Goal: Information Seeking & Learning: Find specific page/section

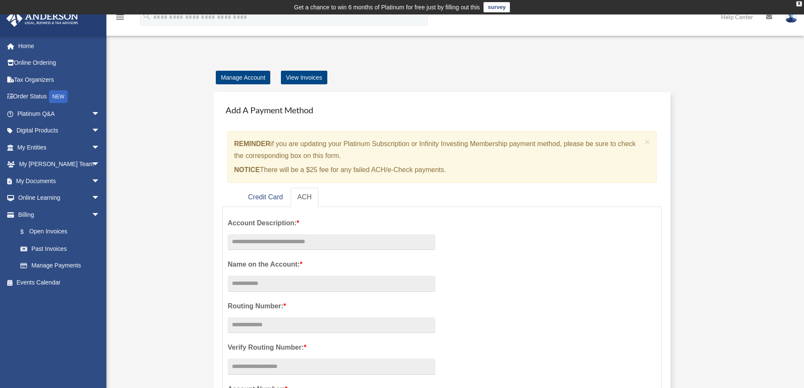
click at [148, 17] on icon "search" at bounding box center [146, 15] width 9 height 9
click at [92, 130] on span "arrow_drop_down" at bounding box center [100, 130] width 17 height 17
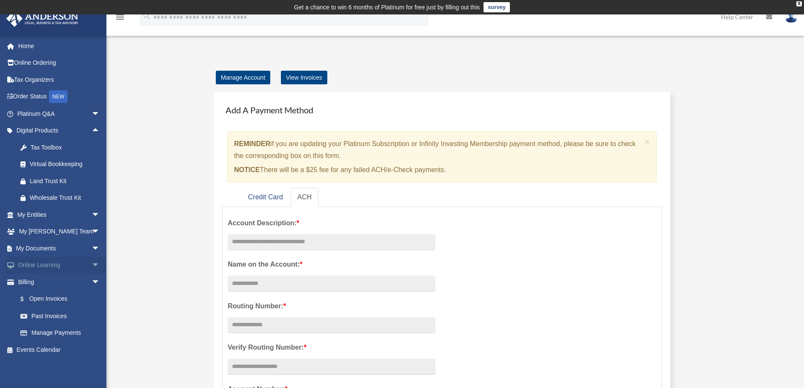
click at [92, 266] on span "arrow_drop_down" at bounding box center [100, 265] width 17 height 17
click at [53, 312] on link "Resources" at bounding box center [62, 315] width 101 height 17
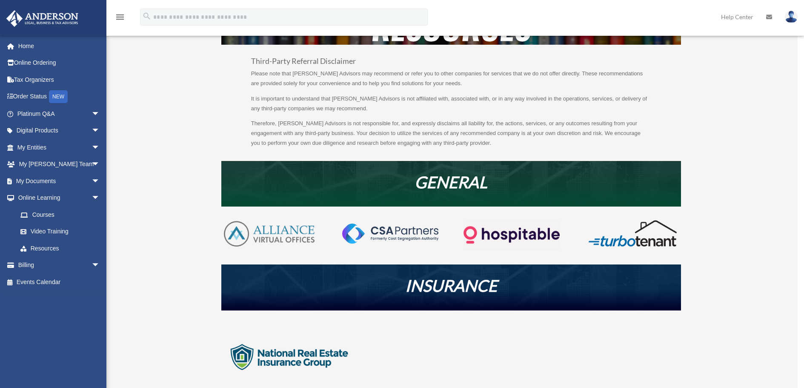
scroll to position [85, 0]
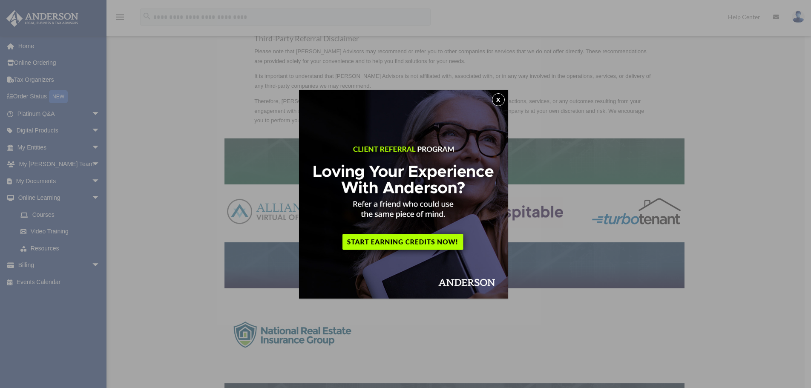
click at [503, 98] on button "x" at bounding box center [498, 99] width 13 height 13
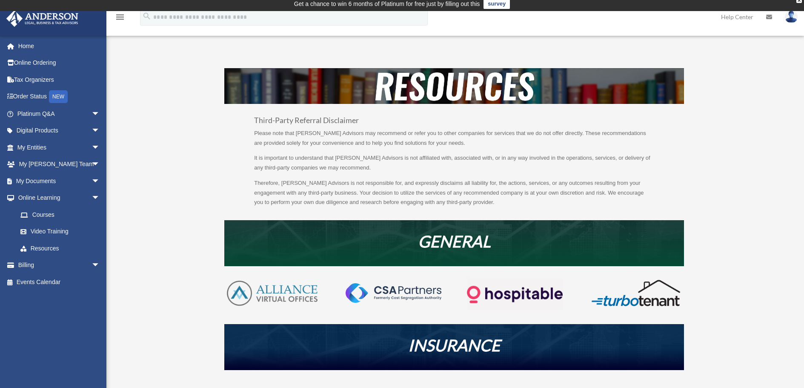
scroll to position [0, 0]
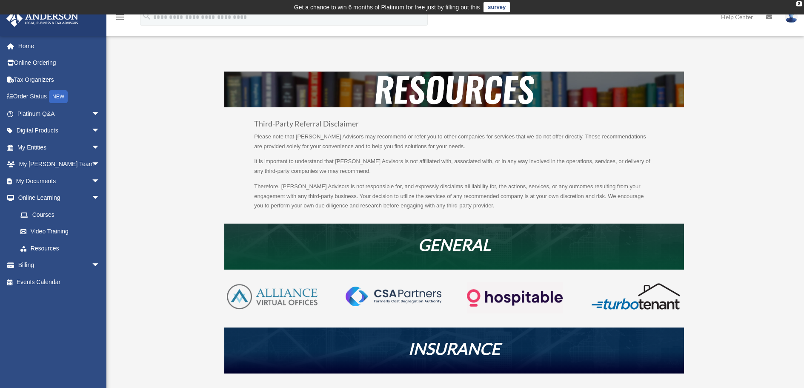
click at [148, 17] on icon "search" at bounding box center [146, 15] width 9 height 9
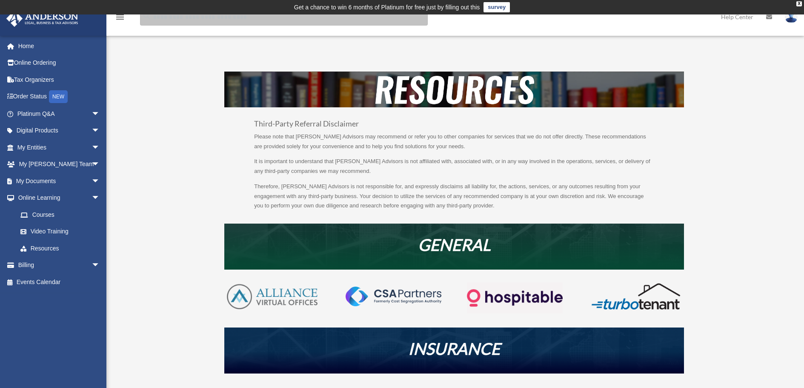
click at [188, 17] on input "search" at bounding box center [284, 17] width 288 height 17
type input "**********"
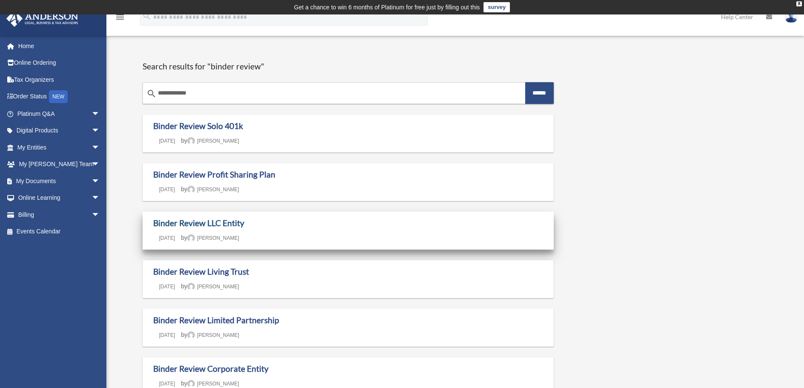
click at [207, 224] on link "Binder Review LLC Entity" at bounding box center [198, 223] width 91 height 10
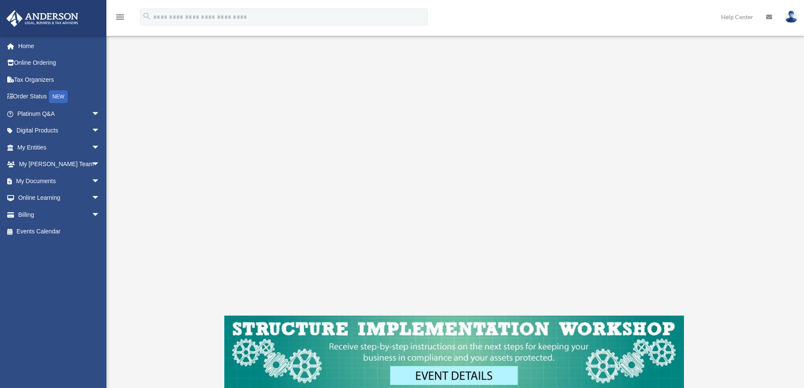
scroll to position [128, 0]
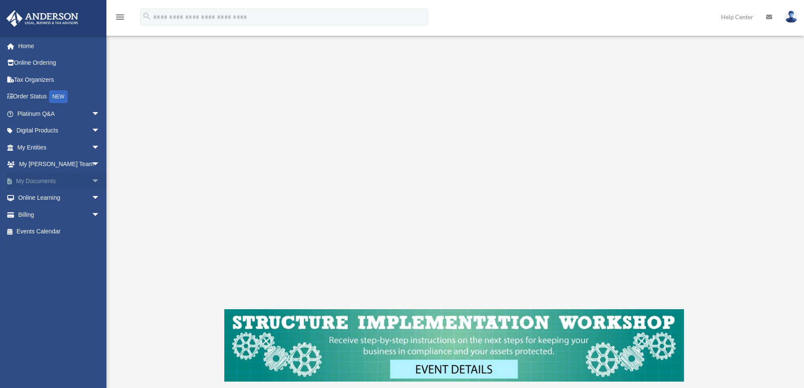
click at [92, 179] on span "arrow_drop_down" at bounding box center [100, 180] width 17 height 17
click at [37, 198] on link "Box" at bounding box center [62, 197] width 101 height 17
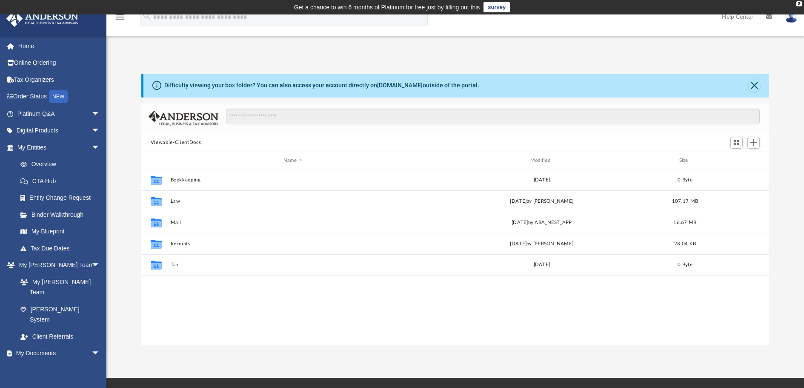
scroll to position [187, 622]
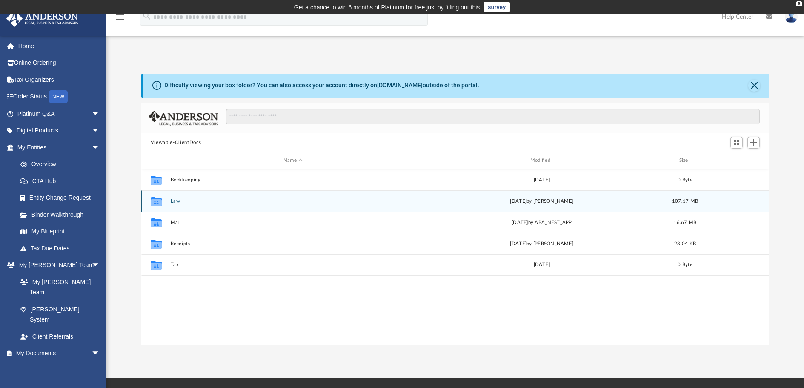
click at [176, 200] on button "Law" at bounding box center [292, 201] width 245 height 6
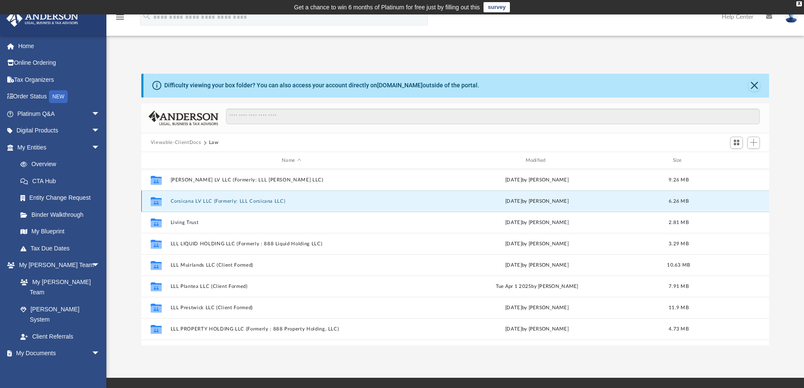
click at [178, 201] on button "Corsicana LV LLC (Formerly: LLL Corsicana LLC)" at bounding box center [291, 201] width 242 height 6
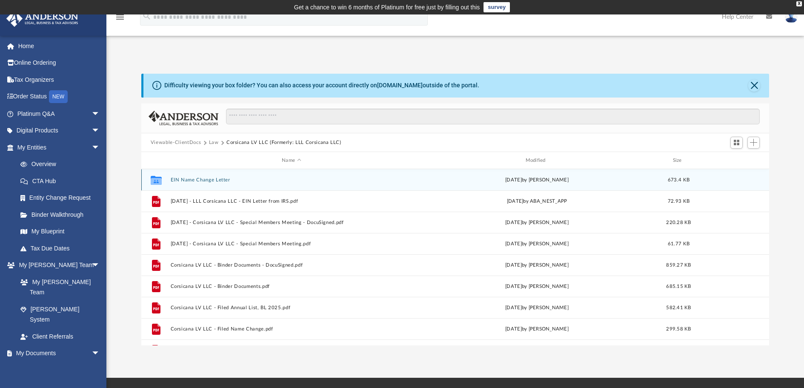
click at [175, 181] on button "EIN Name Change Letter" at bounding box center [291, 180] width 242 height 6
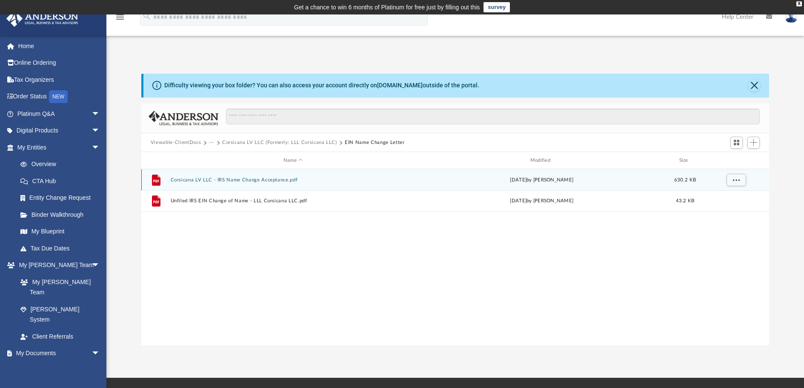
click at [178, 181] on button "Corsicana LV LLC - IRS Name Change Acceptance.pdf" at bounding box center [292, 180] width 245 height 6
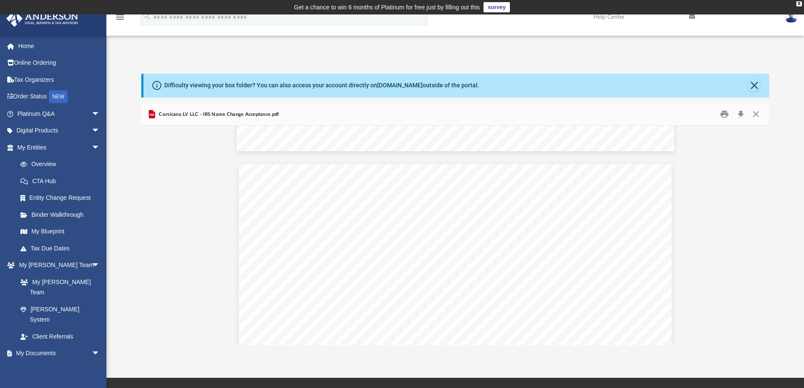
scroll to position [1192, 0]
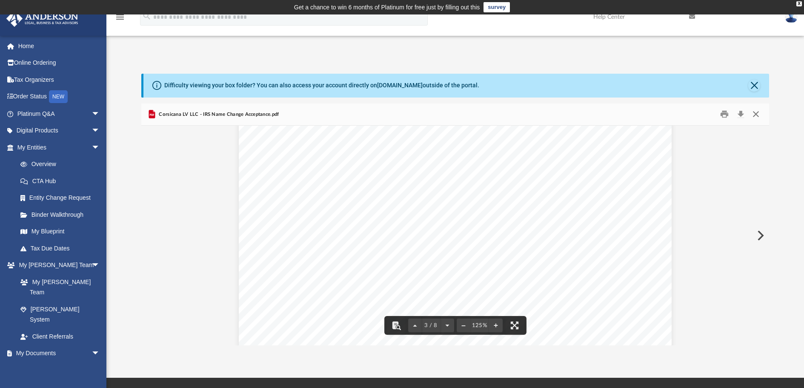
click at [759, 112] on button "Close" at bounding box center [755, 114] width 15 height 13
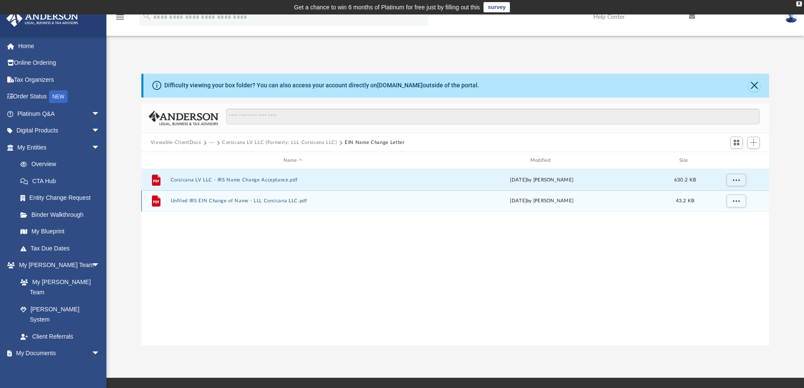
click at [178, 202] on button "Unfiled IRS EIN Change of Name - LLL Corsicana LLC.pdf" at bounding box center [292, 201] width 245 height 6
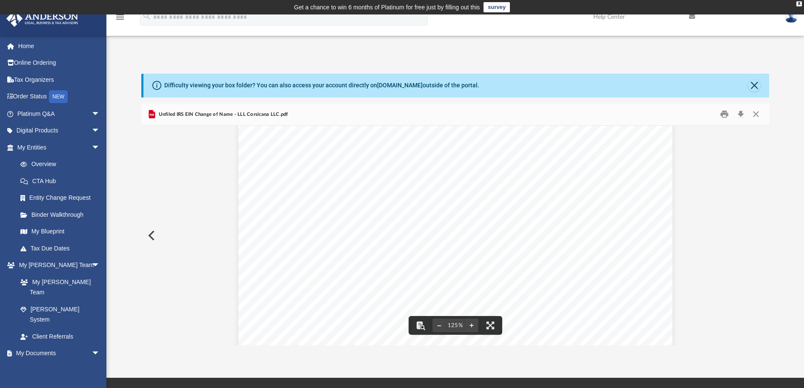
scroll to position [355, 0]
click at [753, 115] on button "Close" at bounding box center [755, 114] width 15 height 13
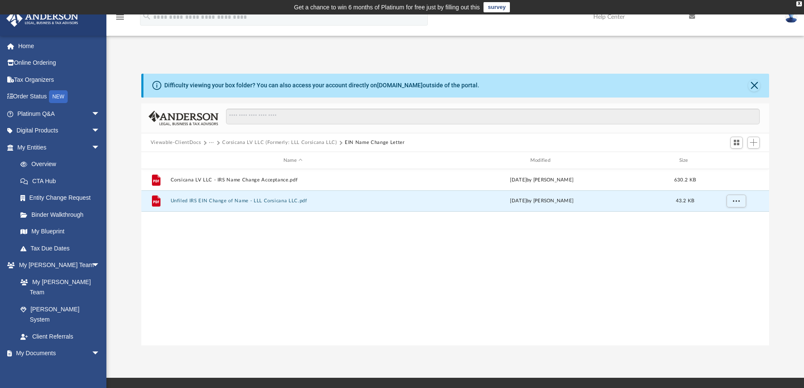
click at [300, 141] on button "Corsicana LV LLC (Formerly: LLL Corsicana LLC)" at bounding box center [279, 143] width 115 height 8
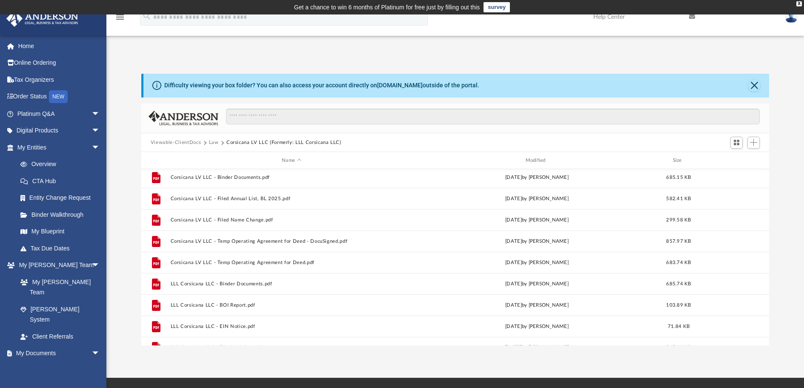
scroll to position [122, 0]
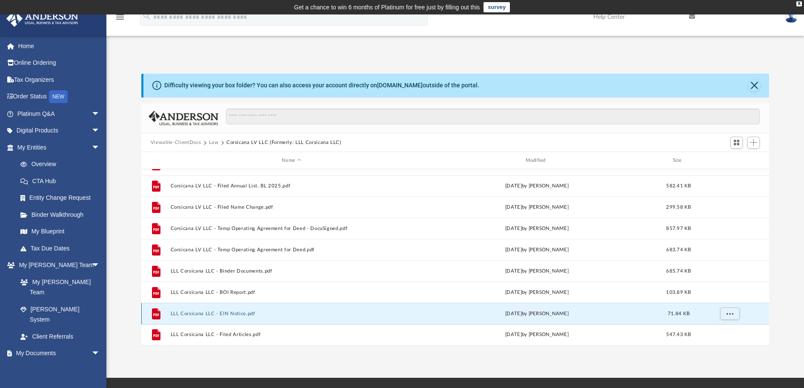
click at [190, 314] on button "LLL Corsicana LLC - EIN Notice.pdf" at bounding box center [291, 314] width 242 height 6
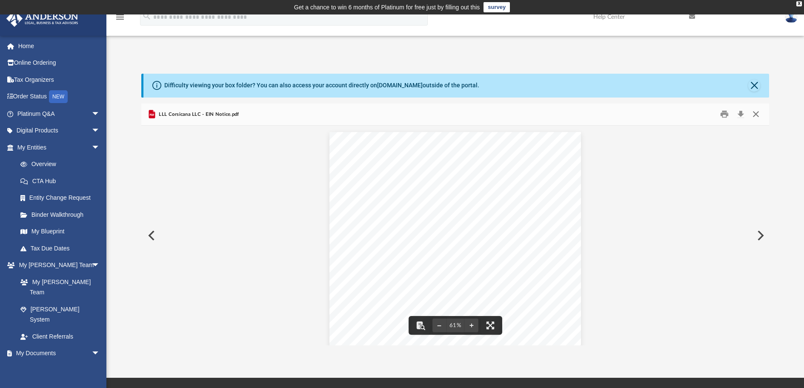
click at [756, 110] on button "Close" at bounding box center [755, 114] width 15 height 13
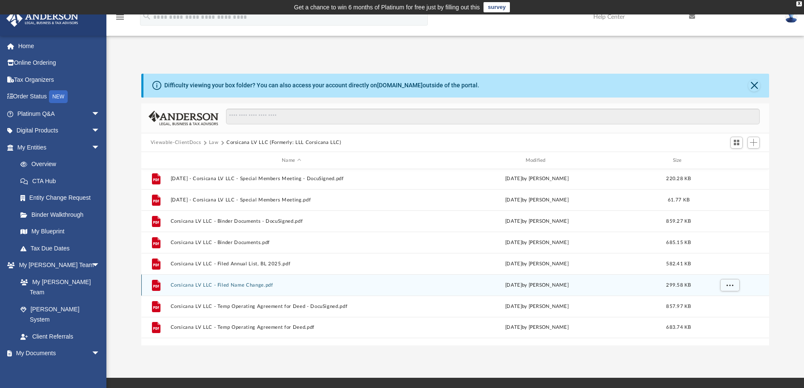
scroll to position [0, 0]
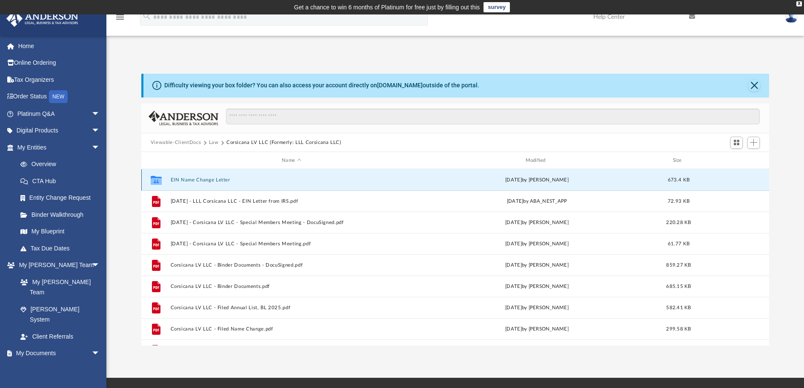
click at [183, 179] on button "EIN Name Change Letter" at bounding box center [291, 180] width 242 height 6
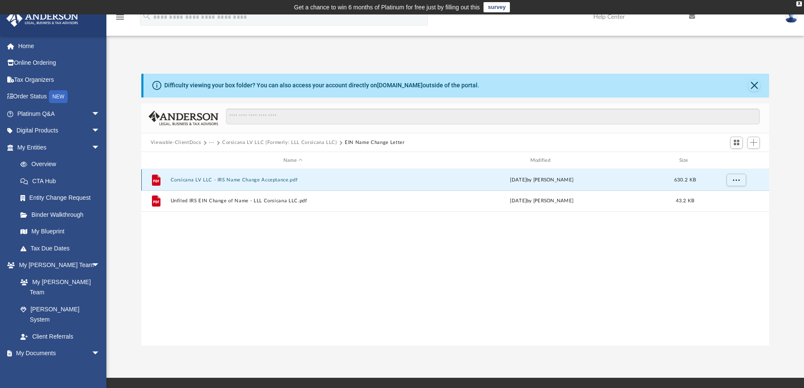
click at [185, 178] on button "Corsicana LV LLC - IRS Name Change Acceptance.pdf" at bounding box center [292, 180] width 245 height 6
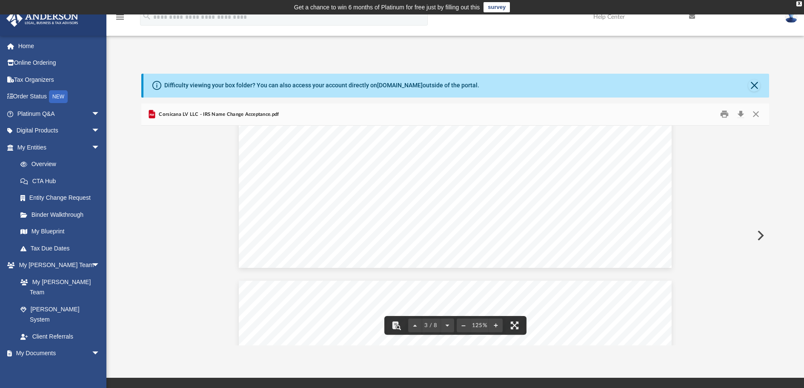
scroll to position [1405, 0]
click at [725, 114] on button "Print" at bounding box center [725, 114] width 17 height 13
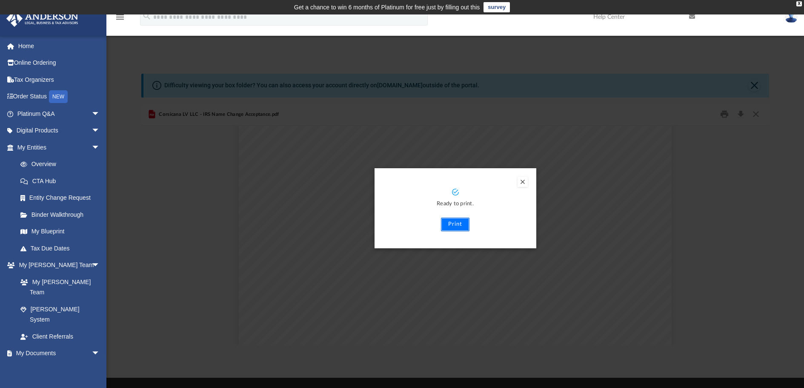
click at [459, 226] on button "Print" at bounding box center [455, 225] width 29 height 14
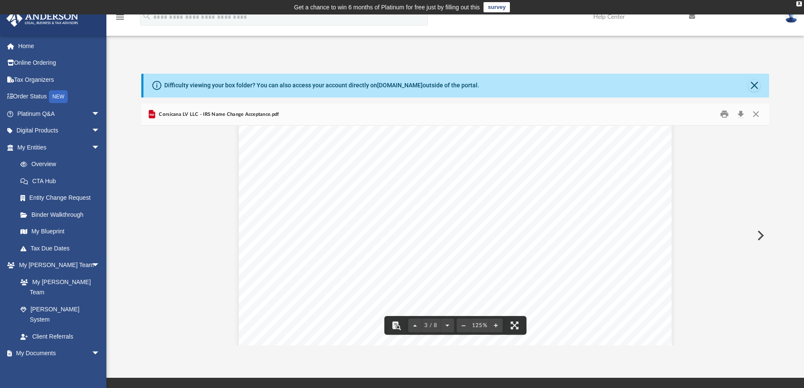
scroll to position [1149, 0]
click at [757, 112] on button "Close" at bounding box center [755, 114] width 15 height 13
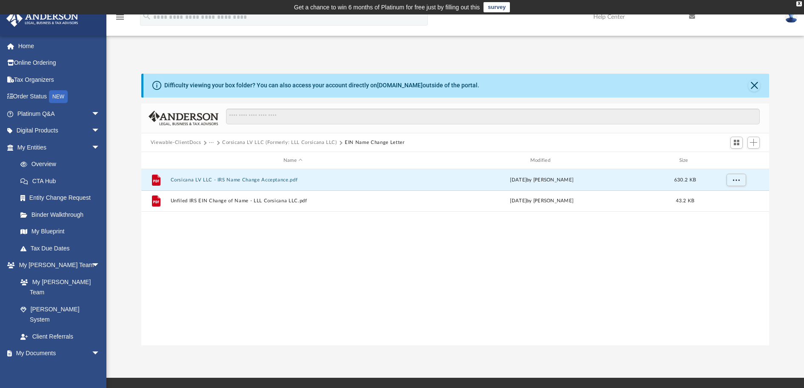
click at [211, 142] on button "···" at bounding box center [212, 143] width 6 height 8
click at [191, 143] on button "Viewable-ClientDocs" at bounding box center [176, 143] width 50 height 8
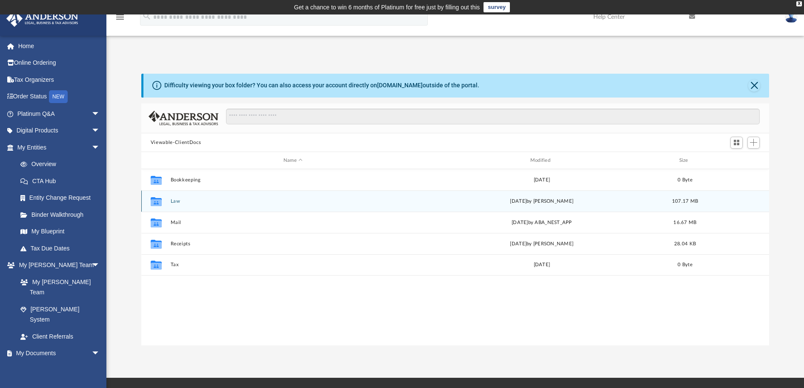
click at [177, 199] on button "Law" at bounding box center [292, 201] width 245 height 6
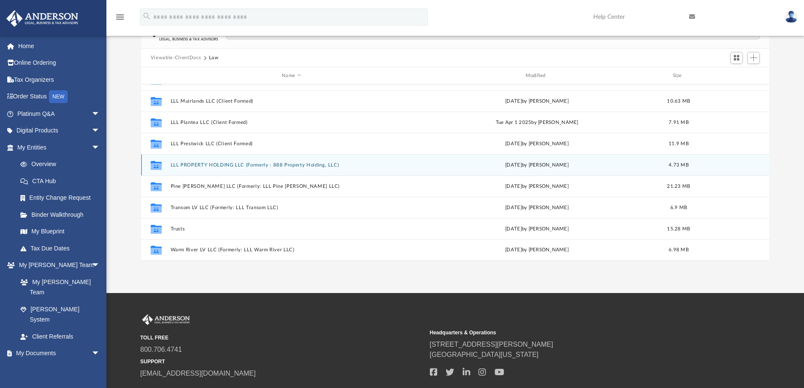
scroll to position [85, 0]
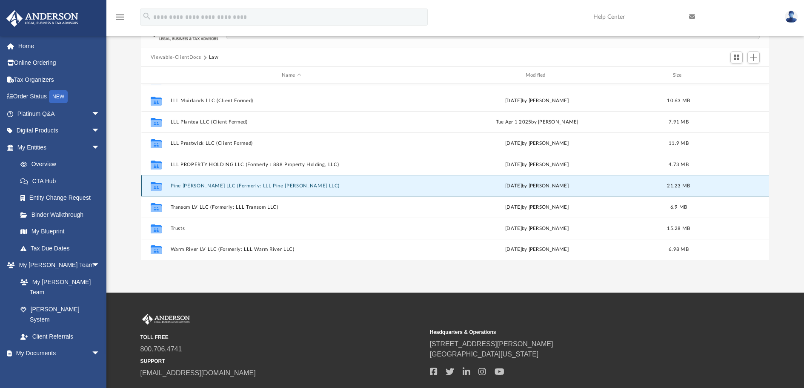
click at [196, 186] on button "Pine Meadows LV LLC (Formerly: LLL Pine Meadows LLC)" at bounding box center [291, 186] width 242 height 6
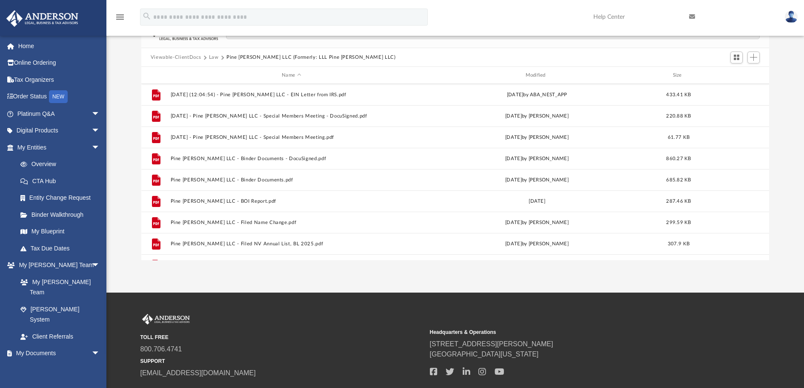
scroll to position [0, 0]
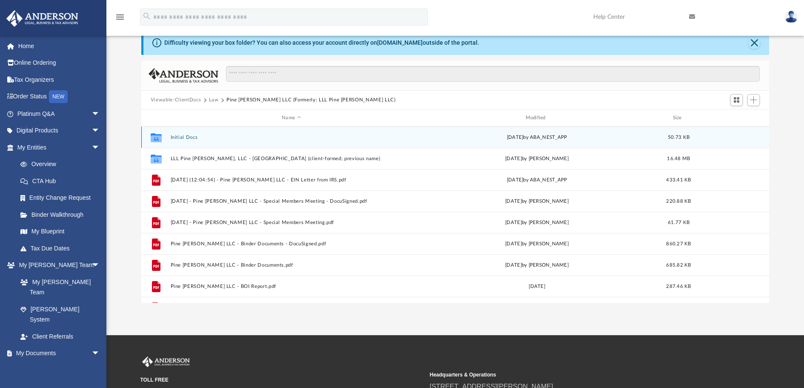
click at [177, 136] on button "Initial Docs" at bounding box center [291, 138] width 242 height 6
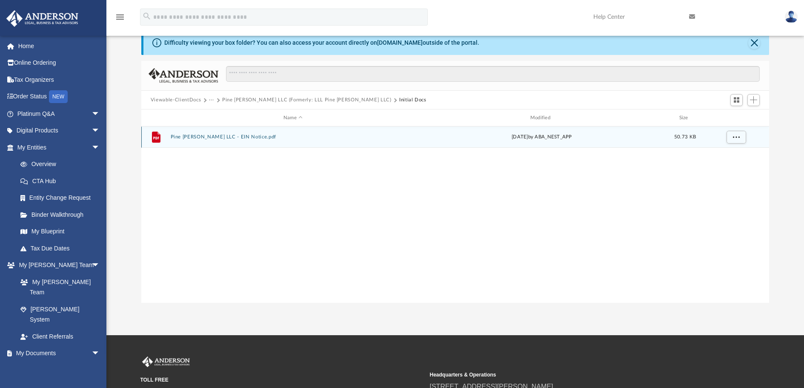
click at [192, 135] on button "Pine Meadows LV LLC - EIN Notice.pdf" at bounding box center [292, 137] width 245 height 6
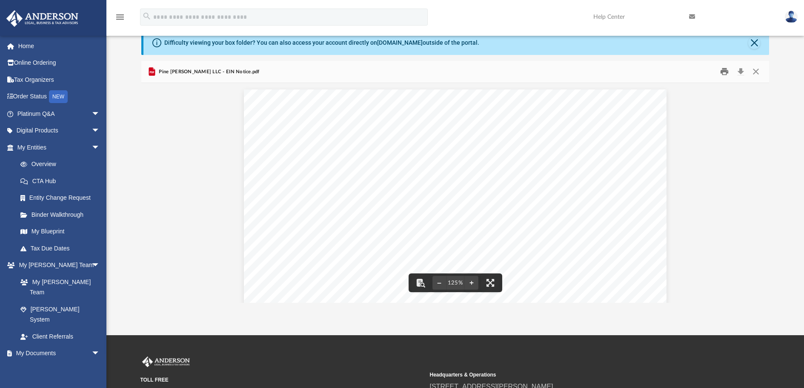
click at [721, 70] on button "Print" at bounding box center [725, 71] width 17 height 13
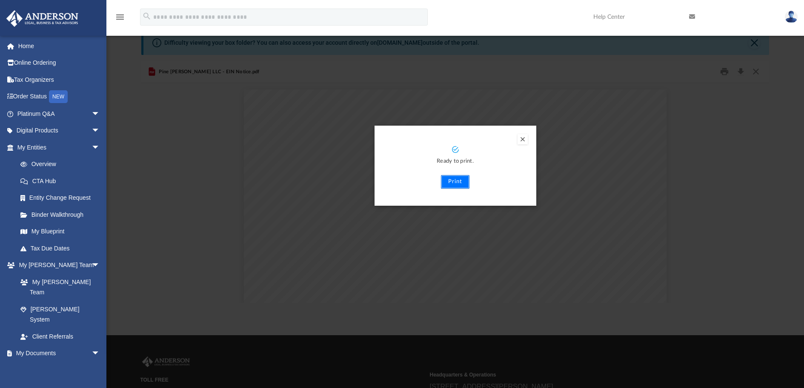
click at [451, 181] on button "Print" at bounding box center [455, 182] width 29 height 14
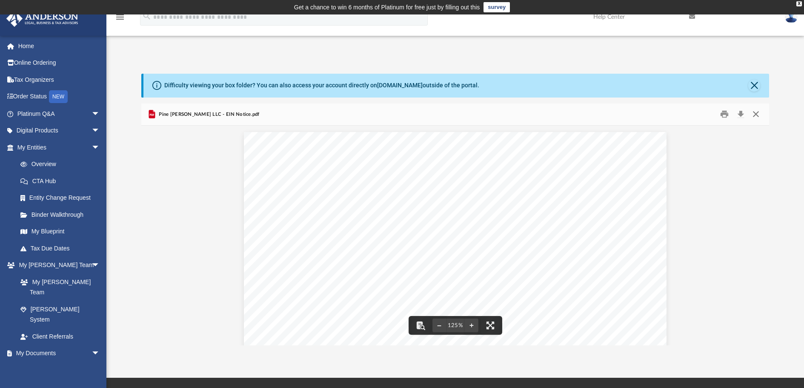
click at [757, 113] on button "Close" at bounding box center [755, 114] width 15 height 13
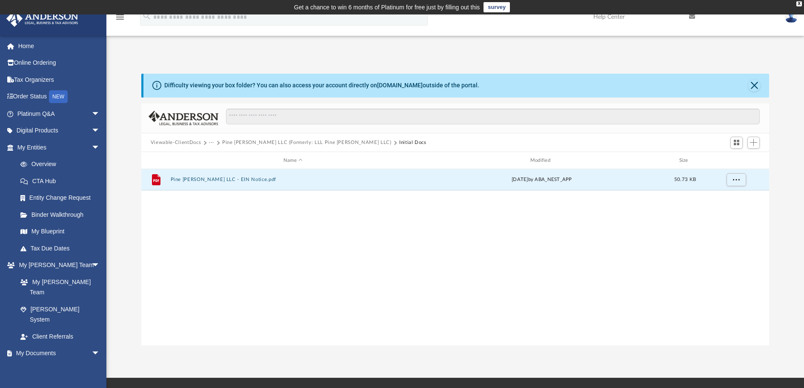
click at [209, 141] on button "···" at bounding box center [212, 143] width 6 height 8
click at [210, 142] on button "···" at bounding box center [212, 143] width 6 height 8
click at [187, 142] on button "Viewable-ClientDocs" at bounding box center [176, 143] width 50 height 8
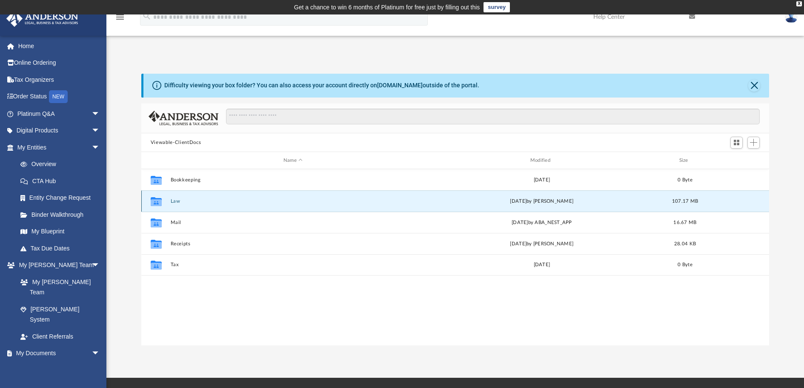
click at [176, 200] on button "Law" at bounding box center [292, 201] width 245 height 6
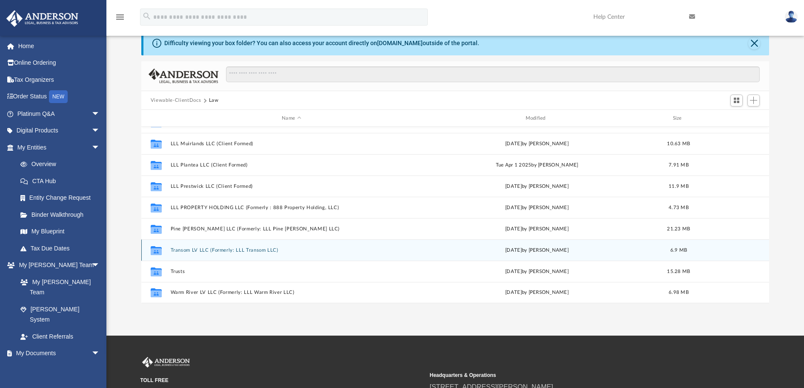
scroll to position [43, 0]
click at [196, 246] on div "Collaborated Folder Transom LV LLC (Formerly: LLL Transom LLC) Thu Sep 11 2025 …" at bounding box center [455, 249] width 628 height 21
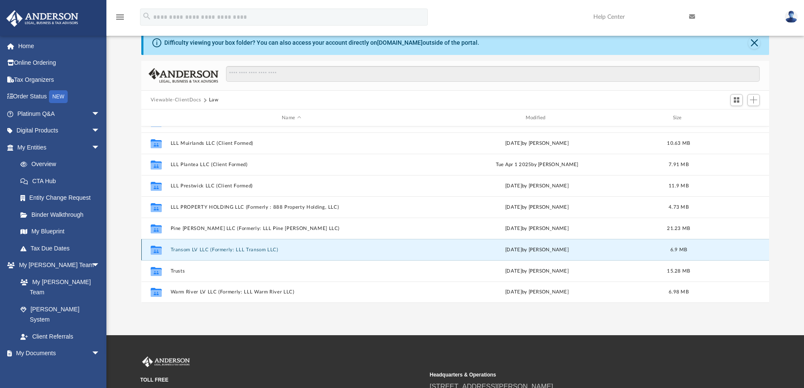
click at [196, 248] on button "Transom LV LLC (Formerly: LLL Transom LLC)" at bounding box center [291, 250] width 242 height 6
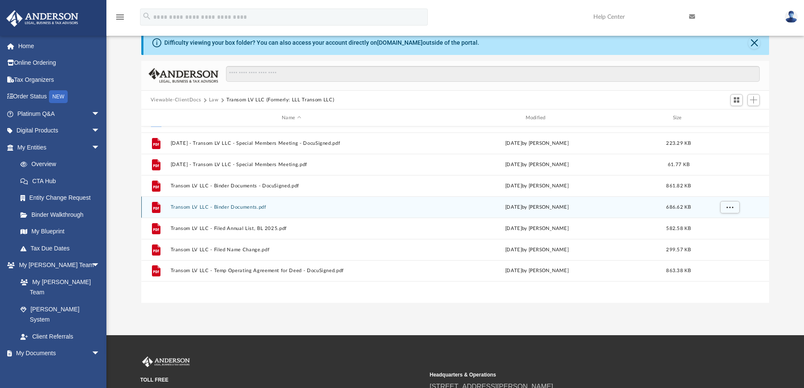
scroll to position [0, 0]
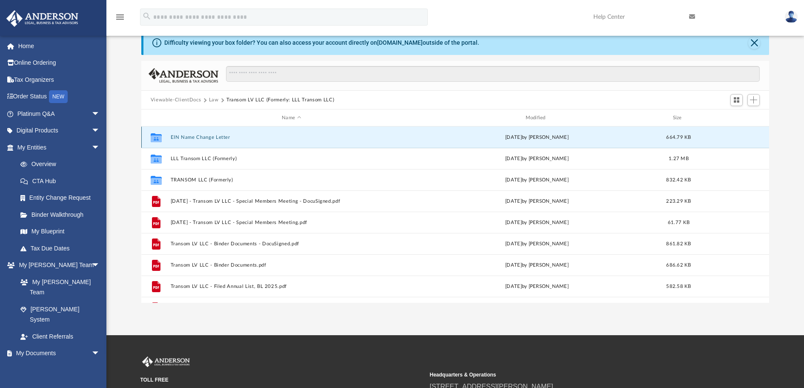
click at [208, 138] on button "EIN Name Change Letter" at bounding box center [291, 138] width 242 height 6
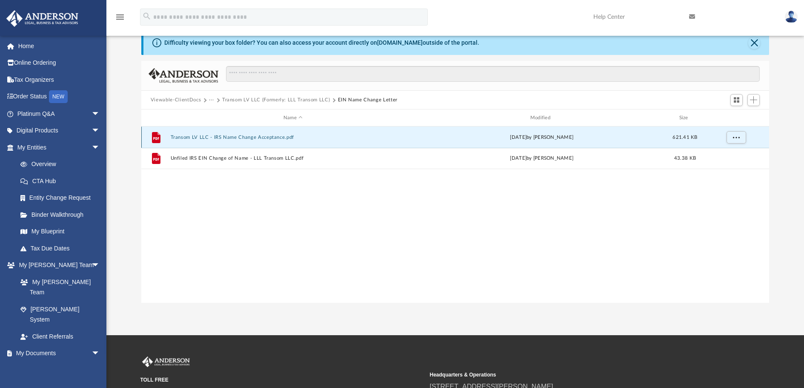
click at [245, 136] on button "Transom LV LLC - IRS Name Change Acceptance.pdf" at bounding box center [292, 138] width 245 height 6
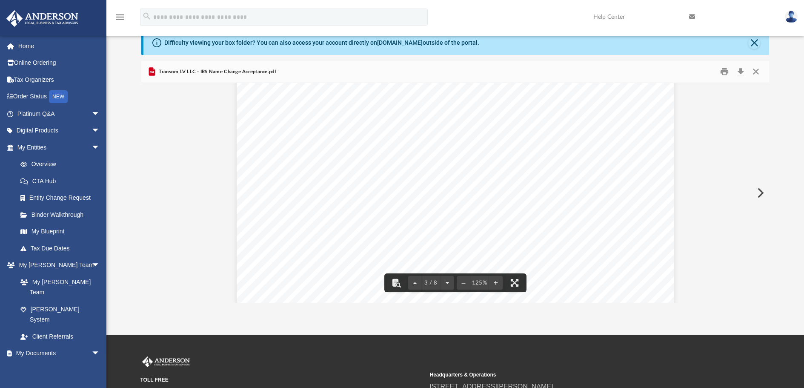
scroll to position [1320, 0]
click at [755, 72] on button "Close" at bounding box center [755, 71] width 15 height 13
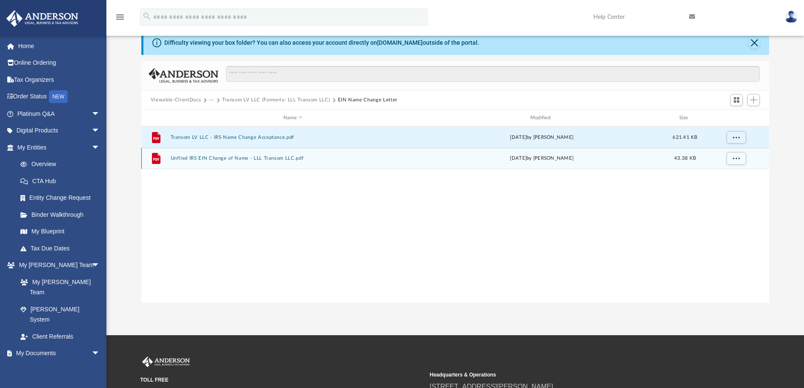
click at [220, 158] on button "Unfiled IRS EIN Change of Name - LLL Transom LLC.pdf" at bounding box center [292, 158] width 245 height 6
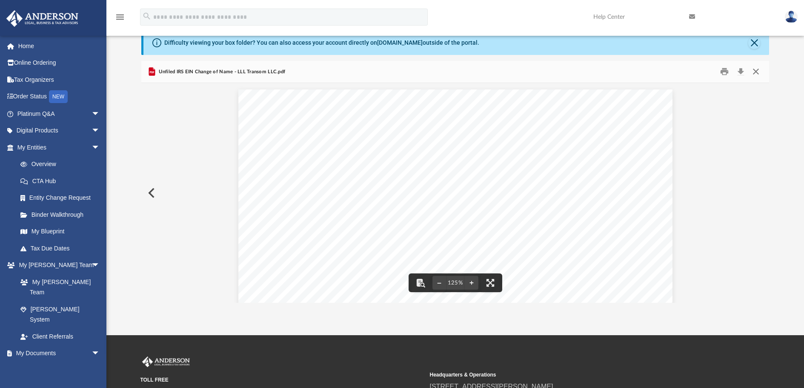
click at [755, 72] on button "Close" at bounding box center [755, 71] width 15 height 13
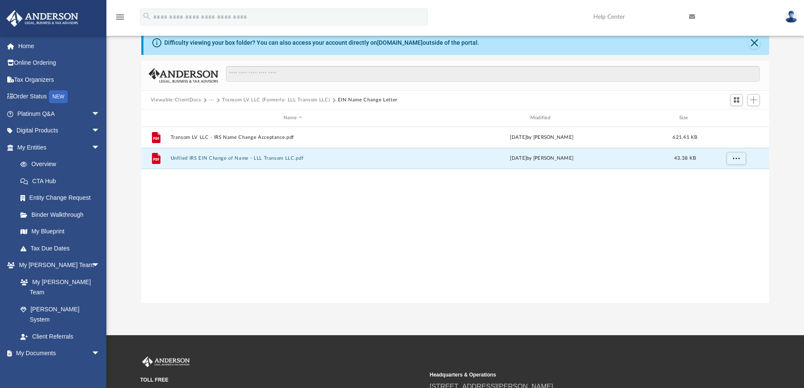
click at [319, 100] on button "Transom LV LLC (Formerly: LLL Transom LLC)" at bounding box center [276, 100] width 108 height 8
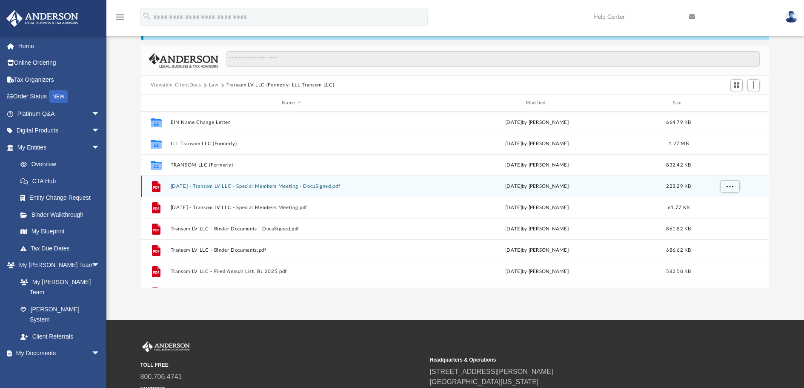
scroll to position [43, 0]
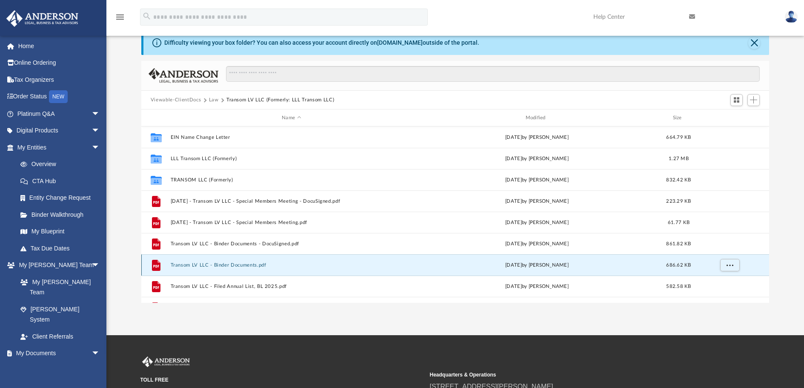
click at [205, 265] on button "Transom LV LLC - Binder Documents.pdf" at bounding box center [291, 265] width 242 height 6
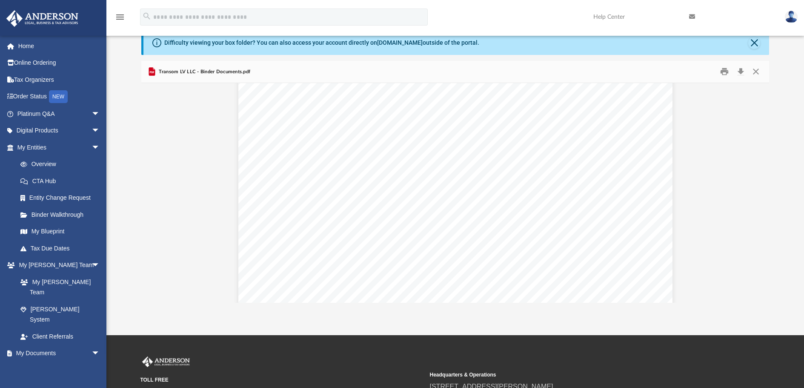
scroll to position [38482, 0]
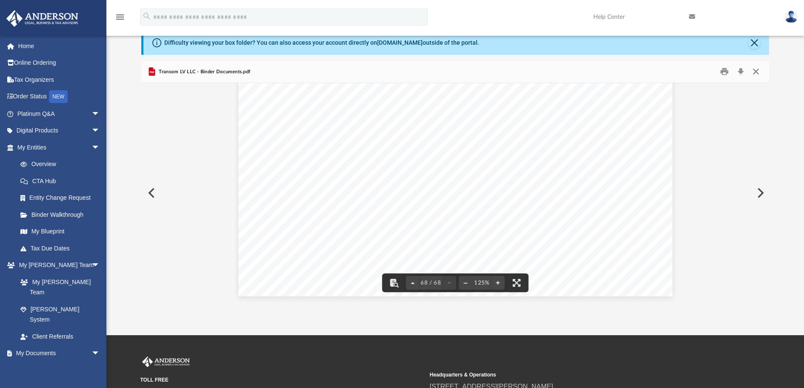
click at [754, 67] on button "Close" at bounding box center [755, 71] width 15 height 13
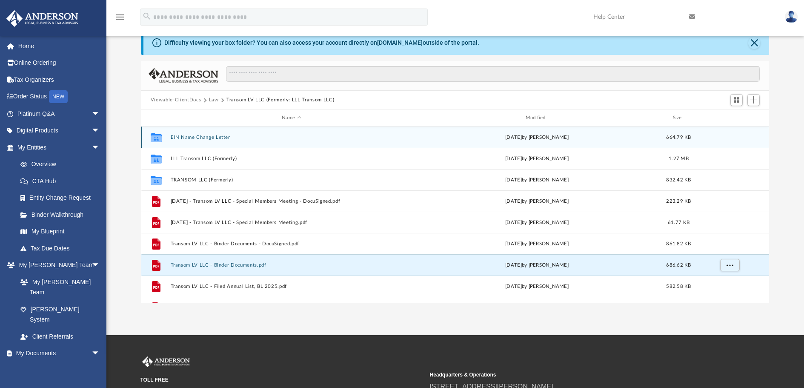
click at [201, 136] on button "EIN Name Change Letter" at bounding box center [291, 138] width 242 height 6
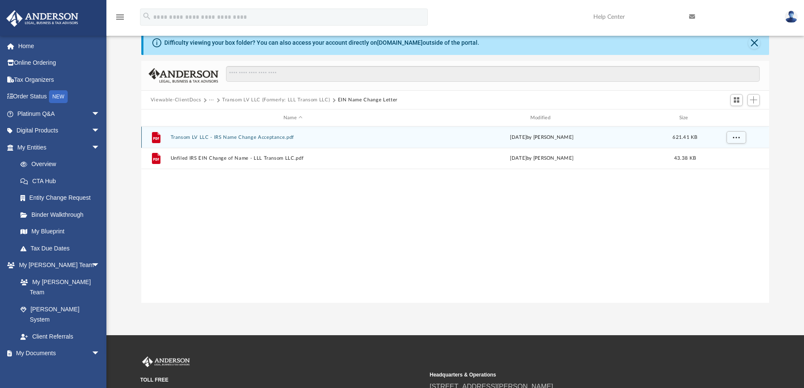
click at [204, 136] on button "Transom LV LLC - IRS Name Change Acceptance.pdf" at bounding box center [292, 138] width 245 height 6
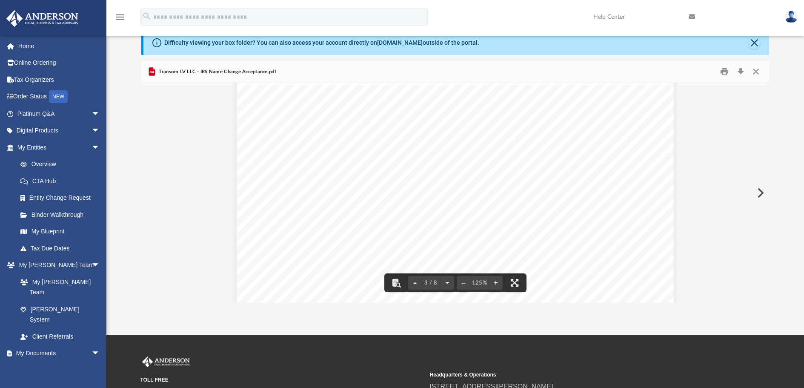
scroll to position [1362, 0]
click at [726, 72] on button "Print" at bounding box center [725, 71] width 17 height 13
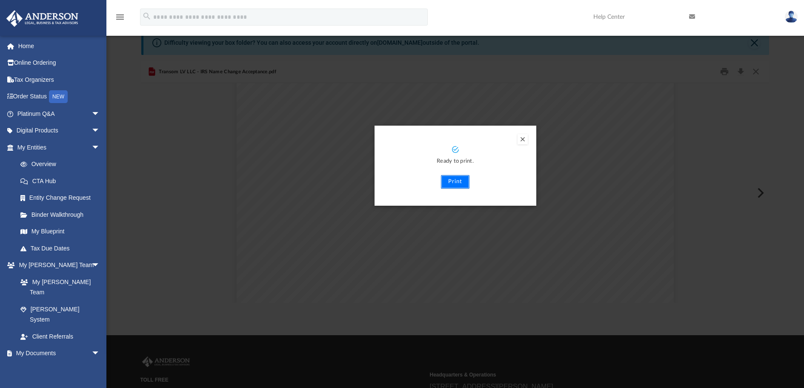
click at [456, 184] on button "Print" at bounding box center [455, 182] width 29 height 14
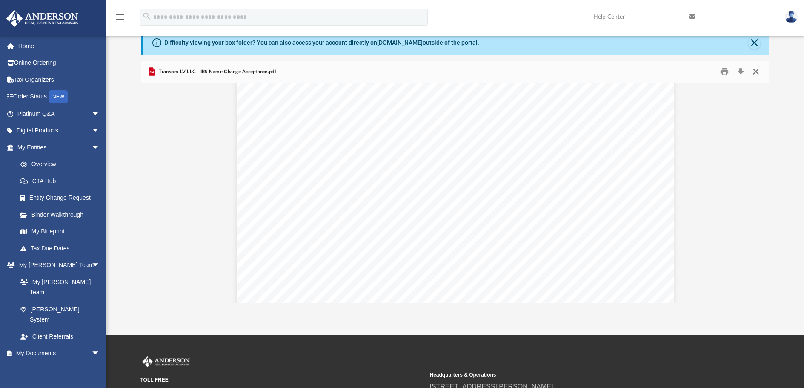
click at [756, 70] on button "Close" at bounding box center [755, 71] width 15 height 13
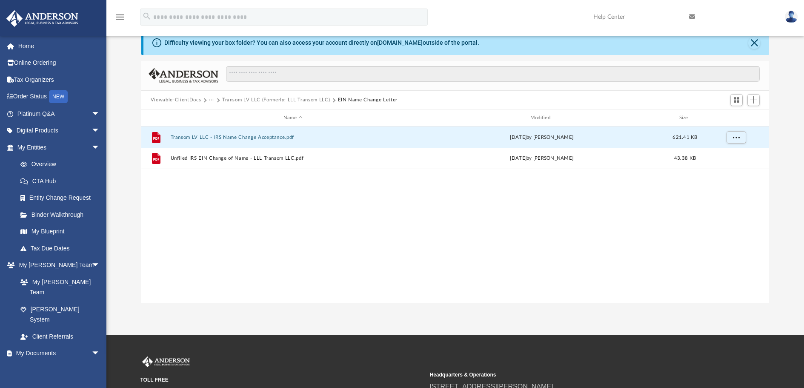
click at [190, 98] on button "Viewable-ClientDocs" at bounding box center [176, 100] width 50 height 8
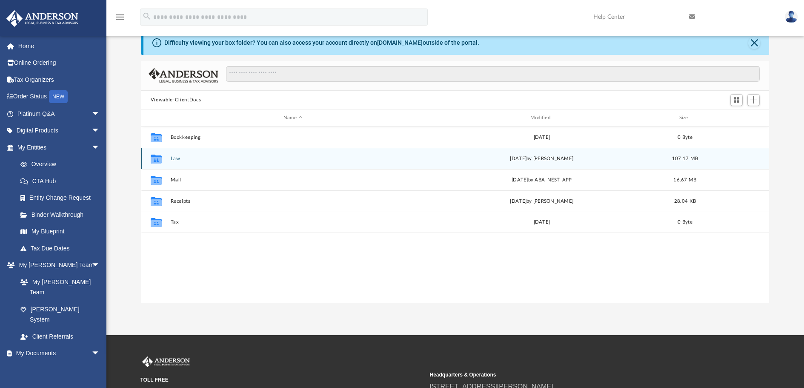
click at [173, 157] on button "Law" at bounding box center [292, 159] width 245 height 6
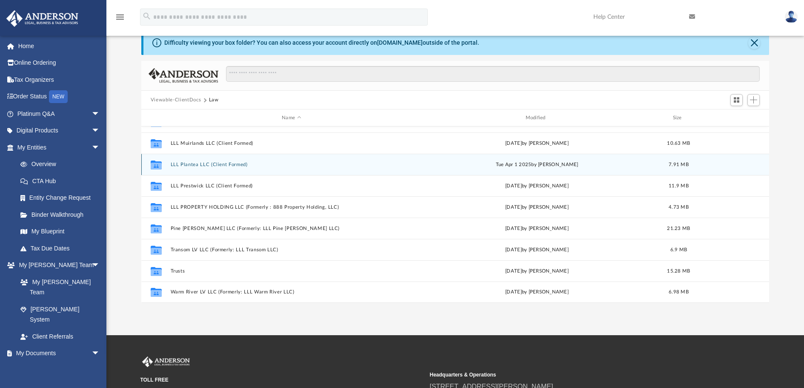
scroll to position [85, 0]
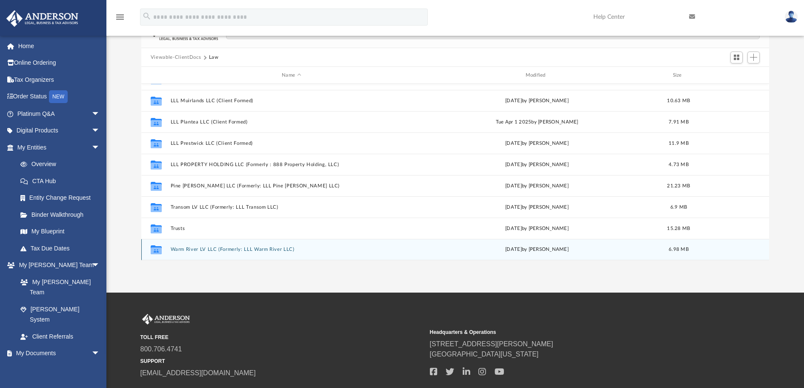
click at [188, 247] on button "Warm River LV LLC (Formerly: LLL Warm River LLC)" at bounding box center [291, 250] width 242 height 6
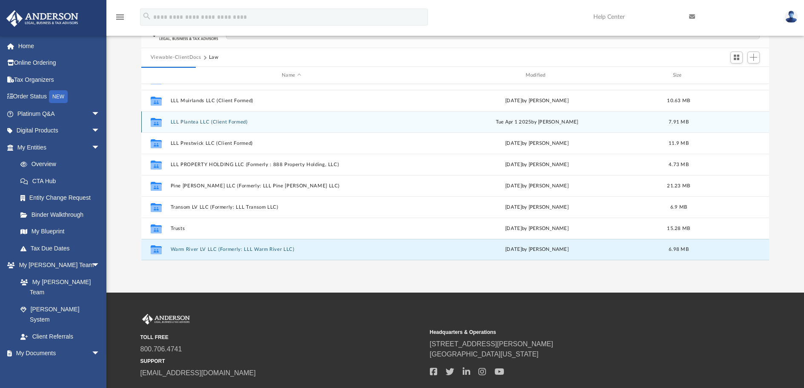
scroll to position [0, 0]
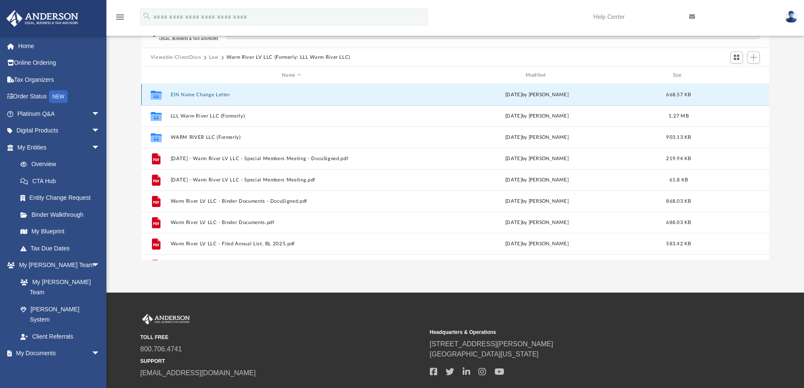
click at [176, 94] on button "EIN Name Change Letter" at bounding box center [291, 95] width 242 height 6
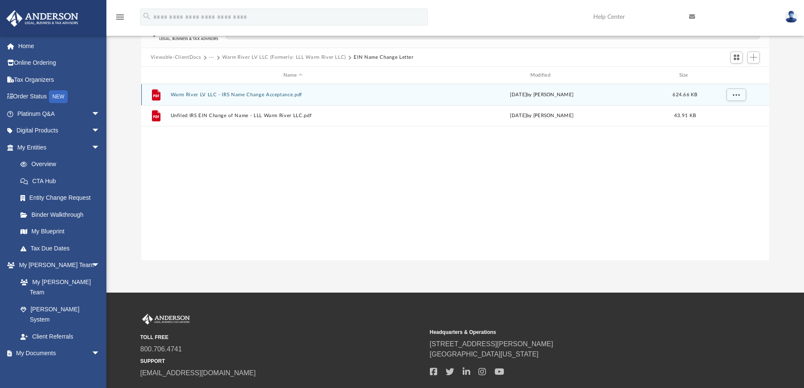
click at [187, 94] on button "Warm River LV LLC - IRS Name Change Acceptance.pdf" at bounding box center [292, 95] width 245 height 6
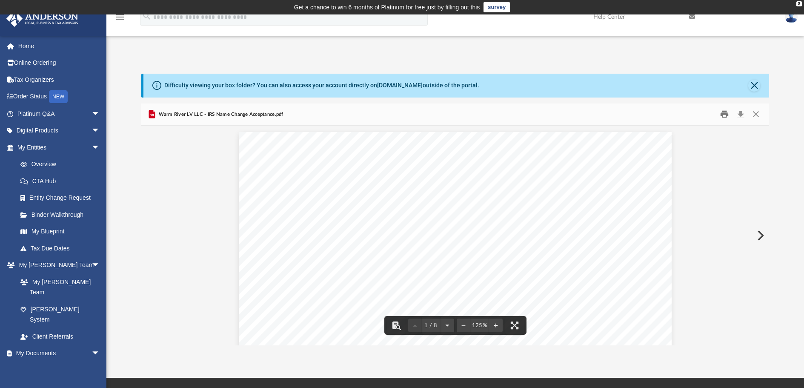
click at [721, 110] on button "Print" at bounding box center [725, 114] width 17 height 13
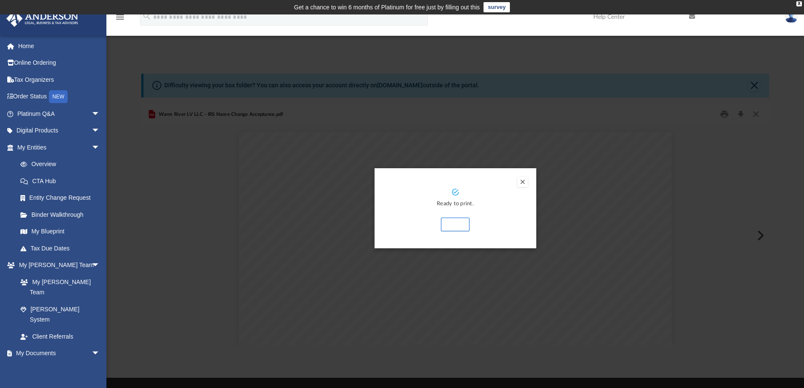
click at [457, 223] on button "Print" at bounding box center [455, 225] width 29 height 14
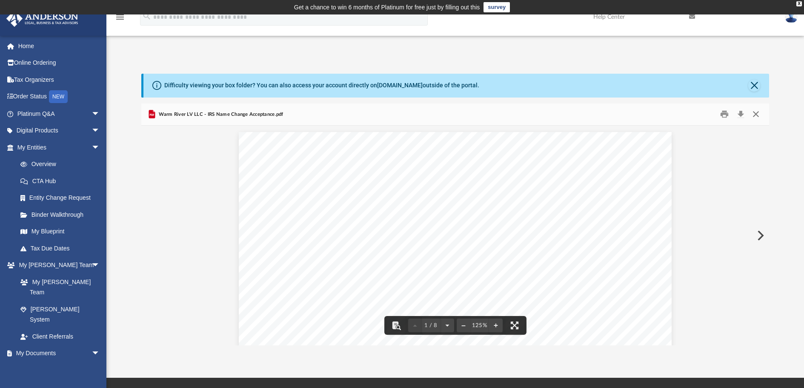
click at [755, 116] on button "Close" at bounding box center [755, 114] width 15 height 13
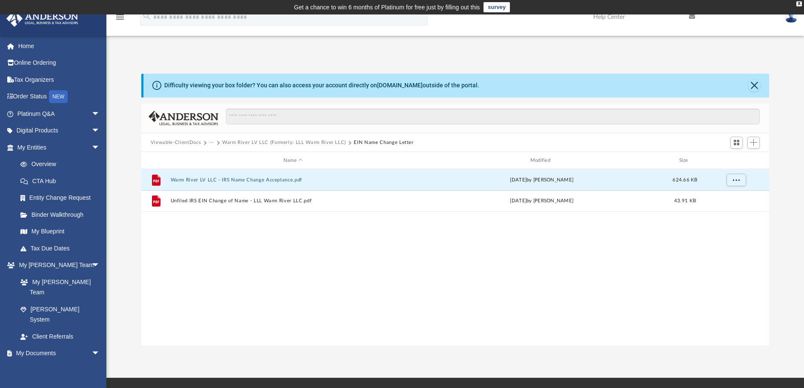
click at [192, 139] on button "Viewable-ClientDocs" at bounding box center [176, 143] width 50 height 8
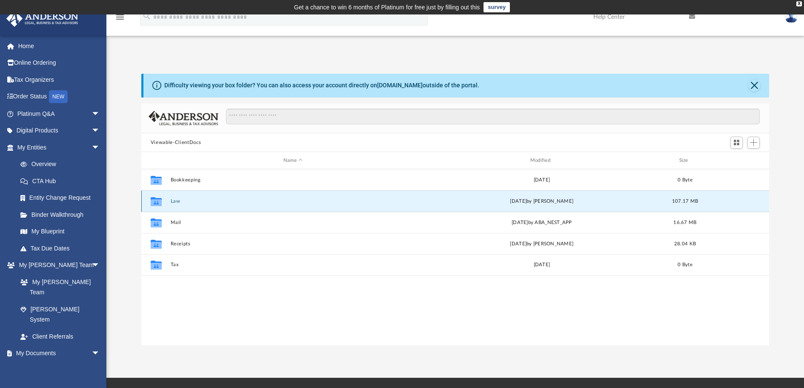
click at [177, 201] on button "Law" at bounding box center [292, 201] width 245 height 6
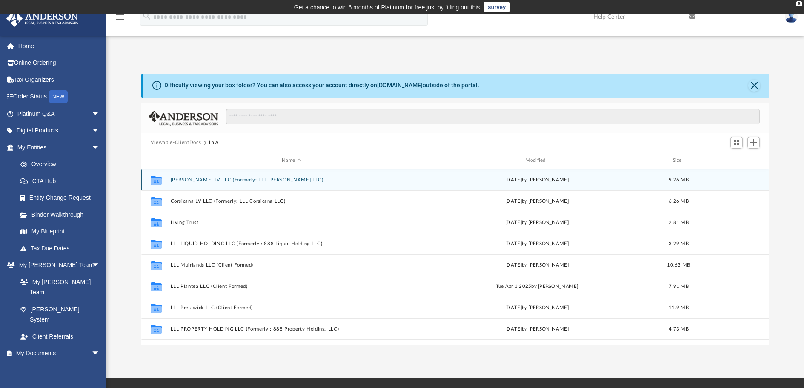
click at [207, 178] on button "Celia LV LLC (Formerly: LLL Celia LLC)" at bounding box center [291, 180] width 242 height 6
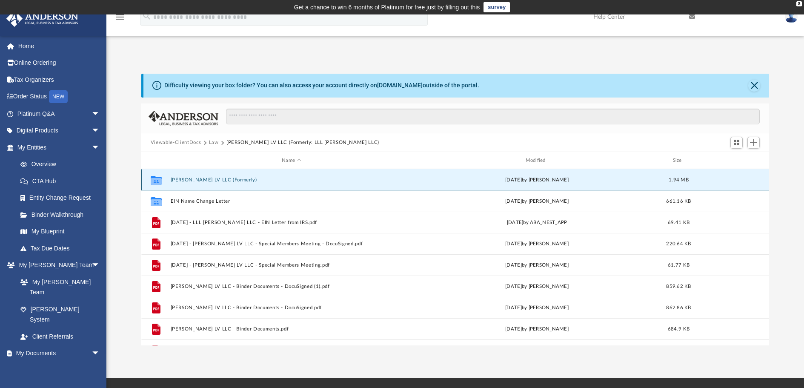
click at [182, 181] on button "Celia LV LLC (Formerly)" at bounding box center [291, 180] width 242 height 6
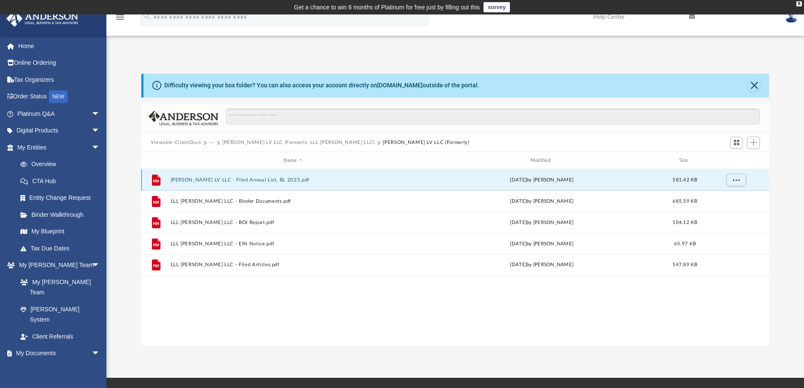
click at [184, 179] on button "Celia LV LLC - Filed Annual List, BL 2025.pdf" at bounding box center [292, 180] width 245 height 6
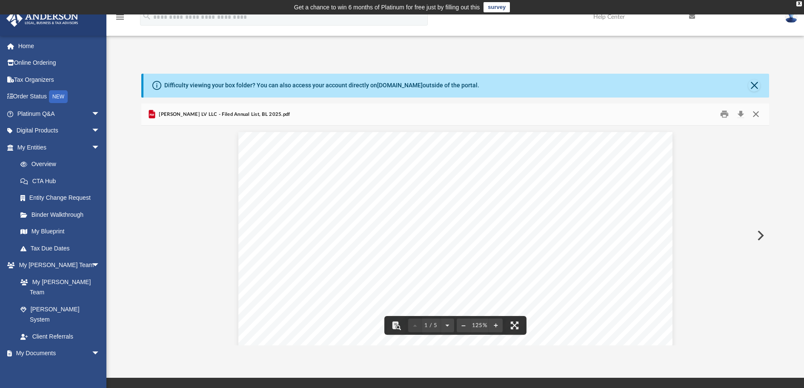
click at [758, 114] on button "Close" at bounding box center [755, 114] width 15 height 13
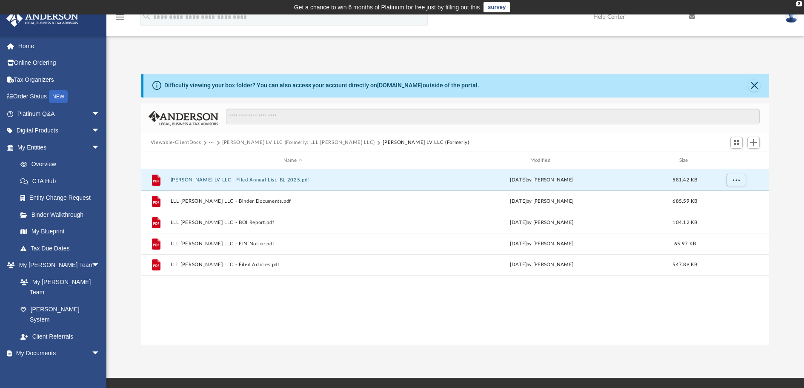
click at [294, 141] on button "Celia LV LLC (Formerly: LLL Celia LLC)" at bounding box center [298, 143] width 153 height 8
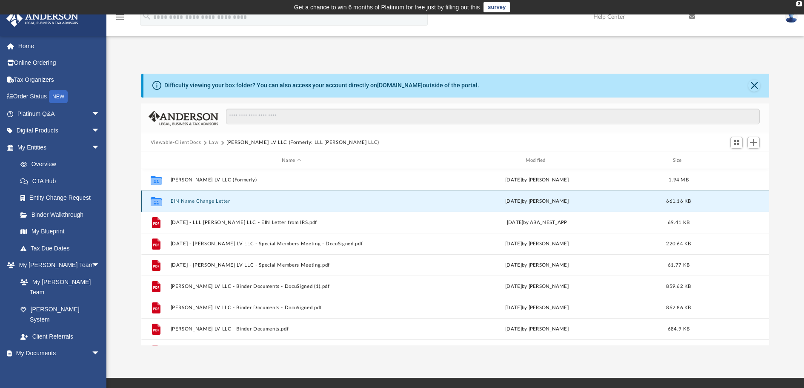
click at [187, 200] on button "EIN Name Change Letter" at bounding box center [291, 201] width 242 height 6
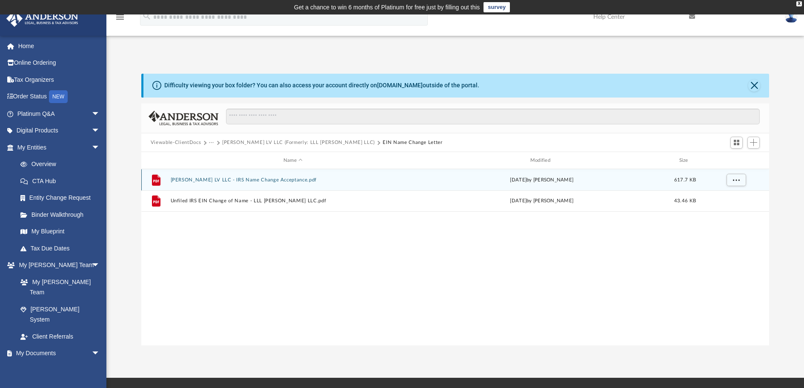
click at [185, 179] on button "Celia LV LLC - IRS Name Change Acceptance.pdf" at bounding box center [292, 180] width 245 height 6
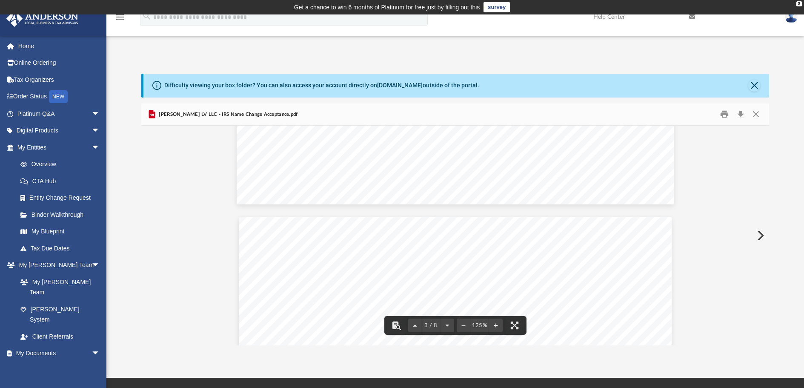
scroll to position [1235, 0]
click at [720, 113] on button "Print" at bounding box center [725, 114] width 17 height 13
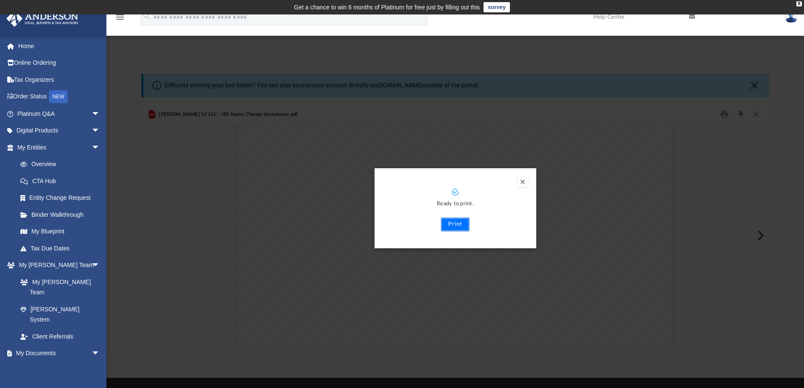
click at [457, 221] on button "Print" at bounding box center [455, 225] width 29 height 14
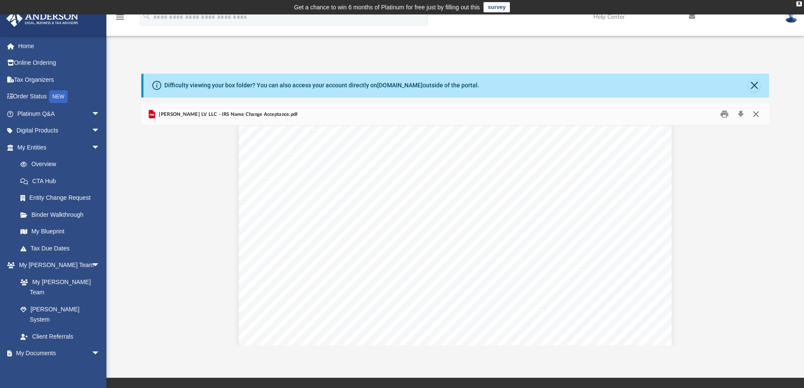
click at [756, 114] on button "Close" at bounding box center [755, 114] width 15 height 13
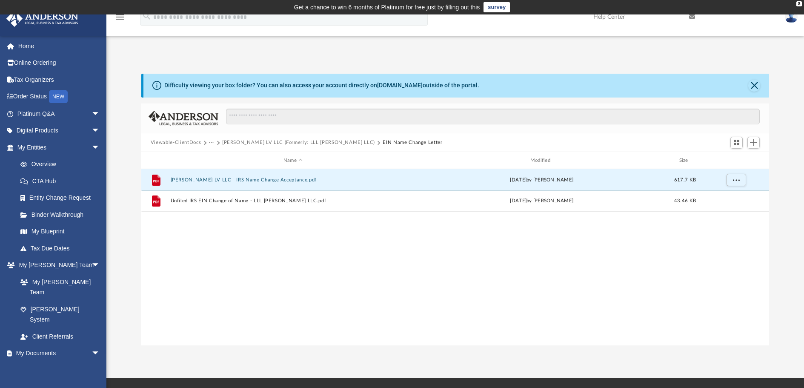
click at [183, 143] on button "Viewable-ClientDocs" at bounding box center [176, 143] width 50 height 8
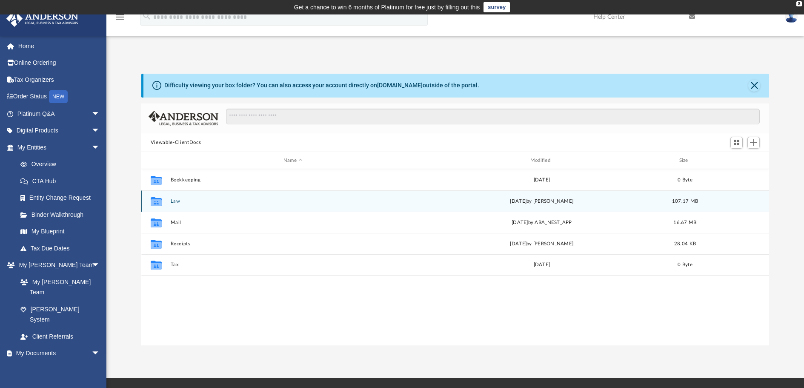
click at [178, 199] on button "Law" at bounding box center [292, 201] width 245 height 6
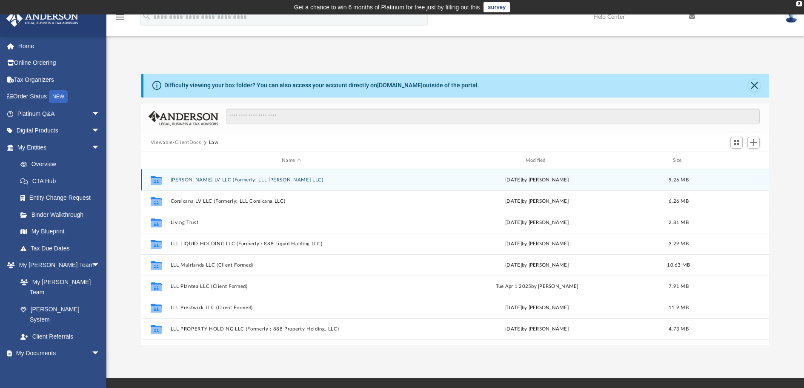
click at [192, 179] on button "Celia LV LLC (Formerly: LLL Celia LLC)" at bounding box center [291, 180] width 242 height 6
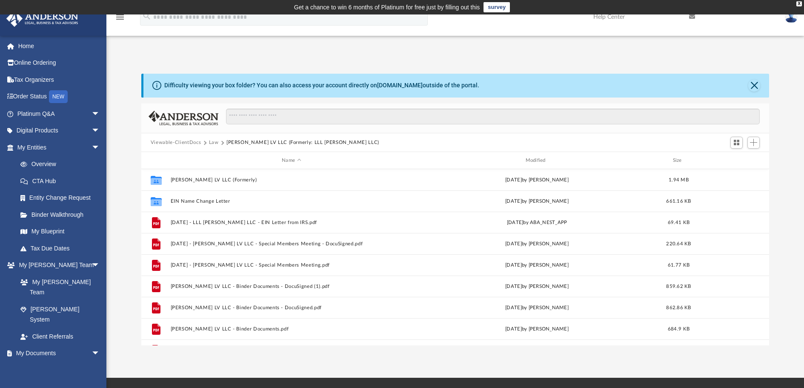
click at [209, 141] on button "Law" at bounding box center [214, 143] width 10 height 8
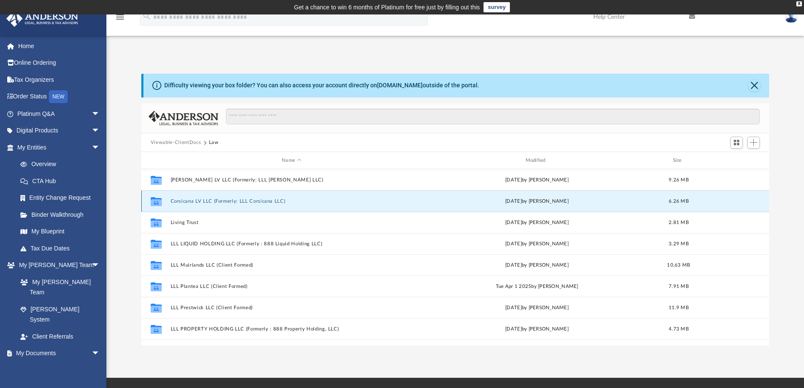
click at [190, 202] on button "Corsicana LV LLC (Formerly: LLL Corsicana LLC)" at bounding box center [291, 201] width 242 height 6
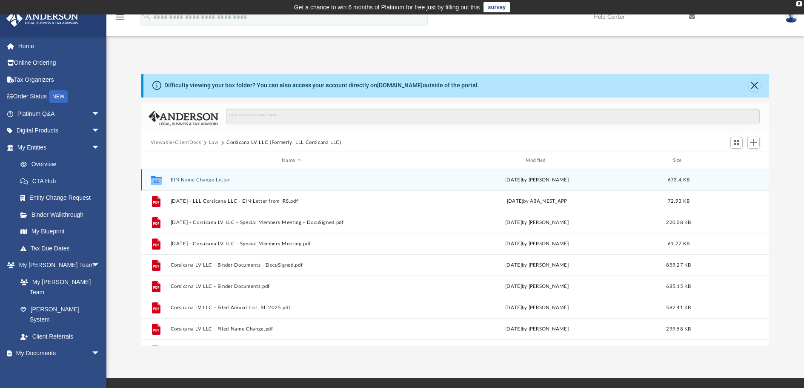
click at [181, 178] on button "EIN Name Change Letter" at bounding box center [291, 180] width 242 height 6
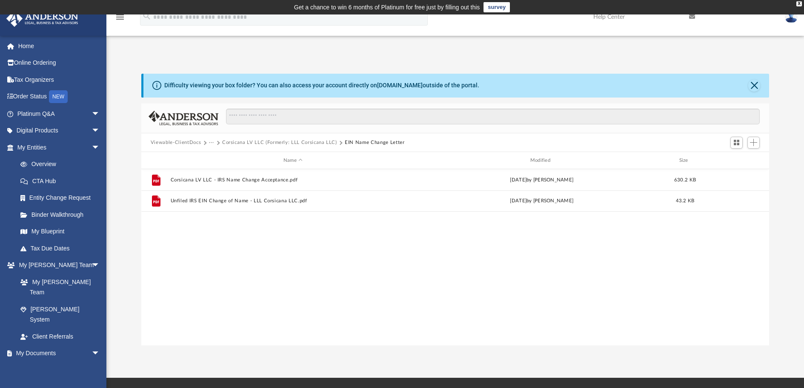
click at [209, 141] on button "···" at bounding box center [212, 143] width 6 height 8
click at [180, 141] on button "Viewable-ClientDocs" at bounding box center [176, 143] width 50 height 8
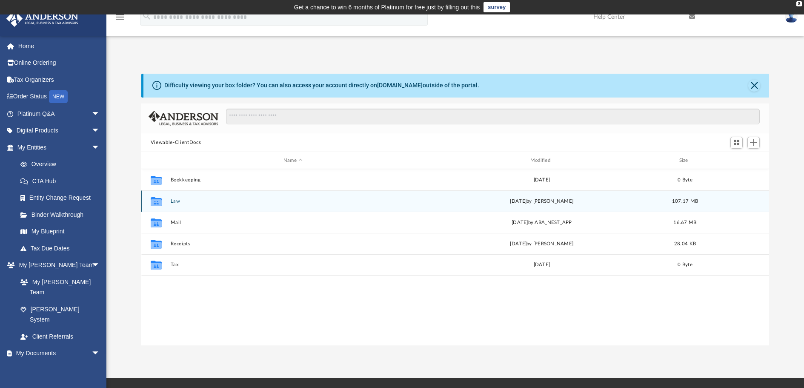
click at [179, 203] on button "Law" at bounding box center [292, 201] width 245 height 6
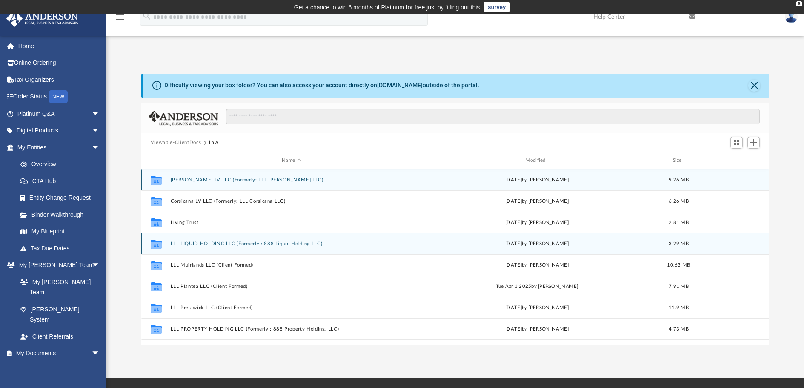
scroll to position [43, 0]
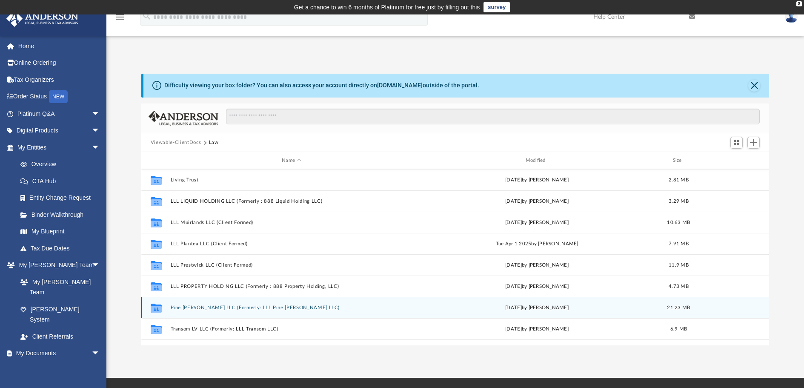
click at [176, 308] on button "Pine Meadows LV LLC (Formerly: LLL Pine Meadows LLC)" at bounding box center [291, 308] width 242 height 6
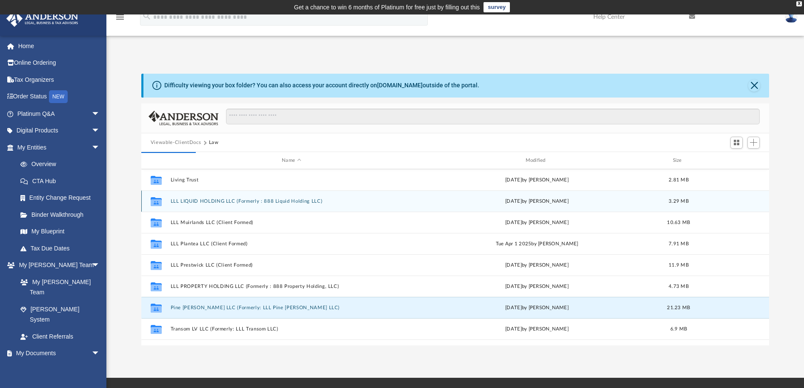
scroll to position [0, 0]
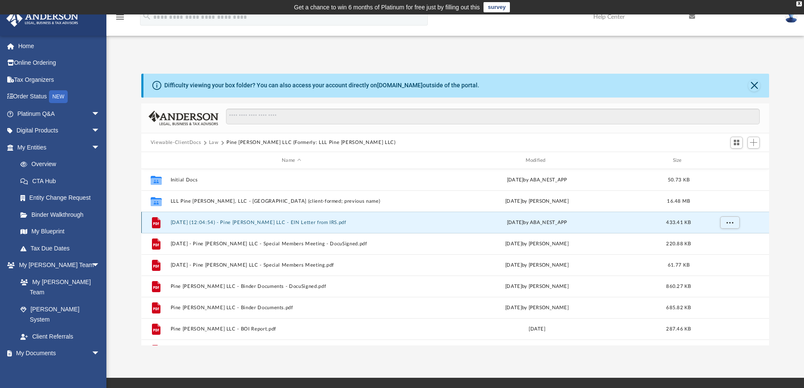
click at [186, 222] on button "2024.07.03 (12:04:54) - Pine Meadows LV LLC - EIN Letter from IRS.pdf" at bounding box center [291, 223] width 242 height 6
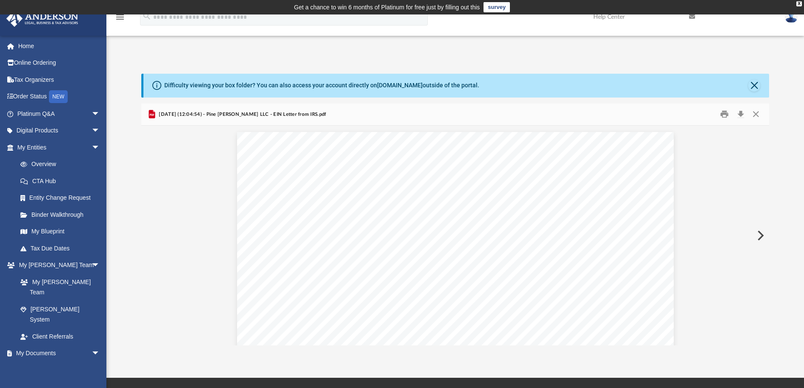
click at [794, 21] on img at bounding box center [791, 17] width 13 height 12
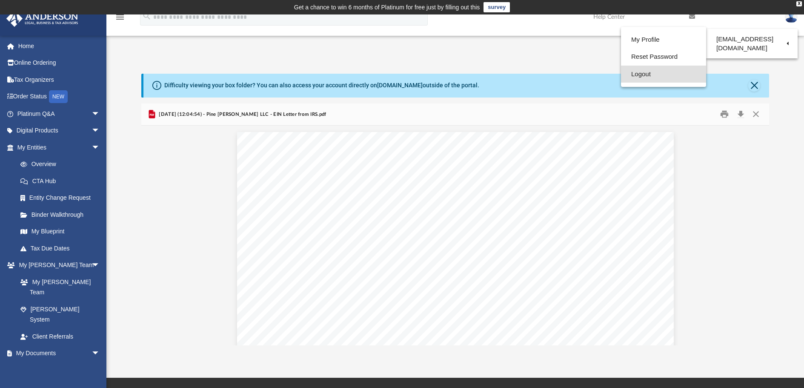
click at [640, 75] on link "Logout" at bounding box center [663, 74] width 85 height 17
